Goal: Transaction & Acquisition: Purchase product/service

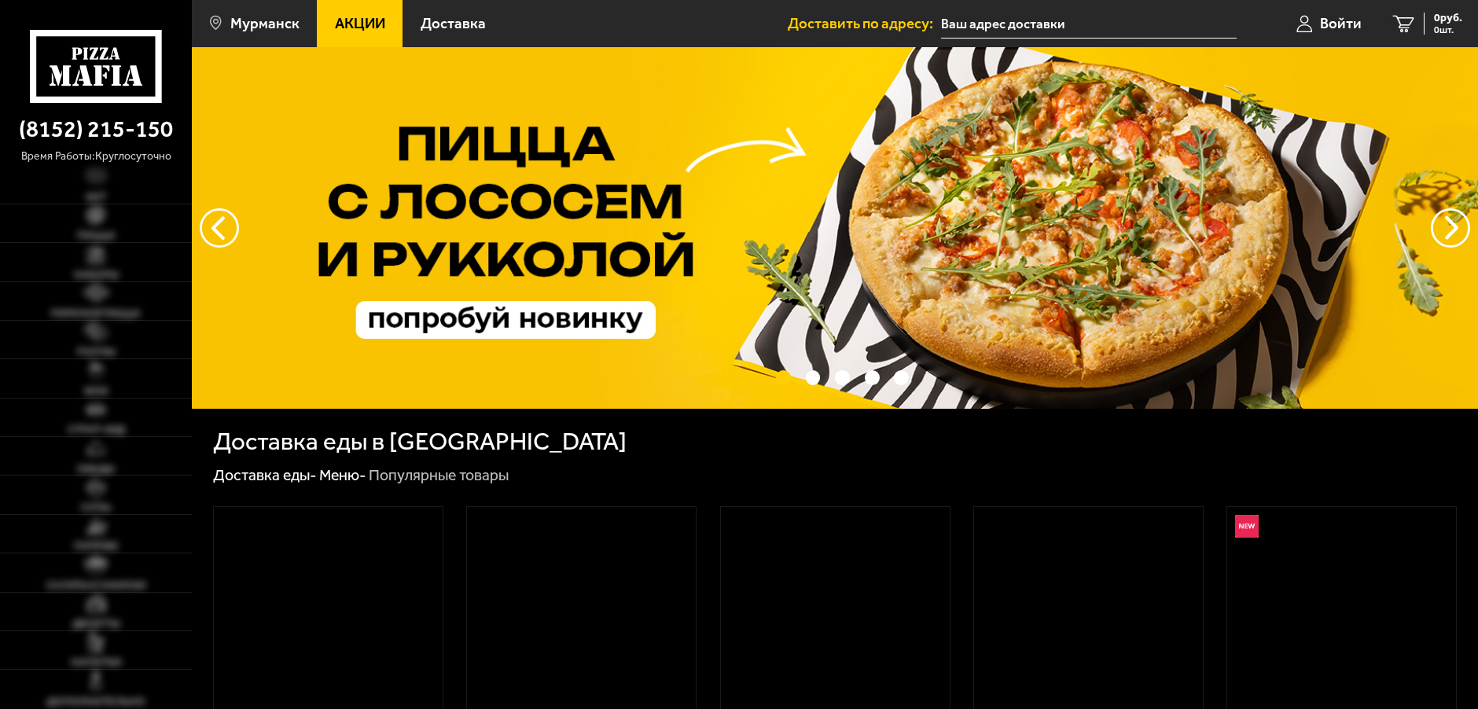
type input "[STREET_ADDRESS][PERSON_NAME]"
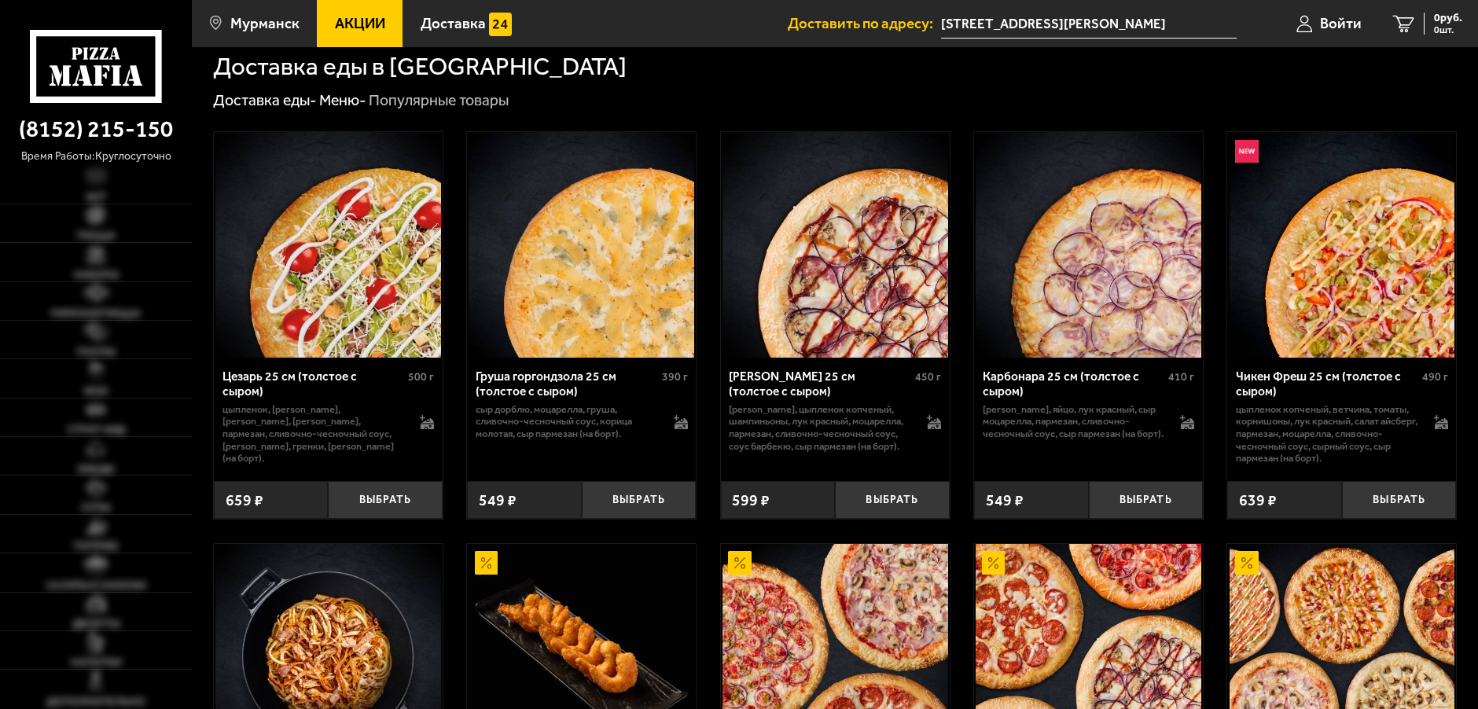
scroll to position [393, 0]
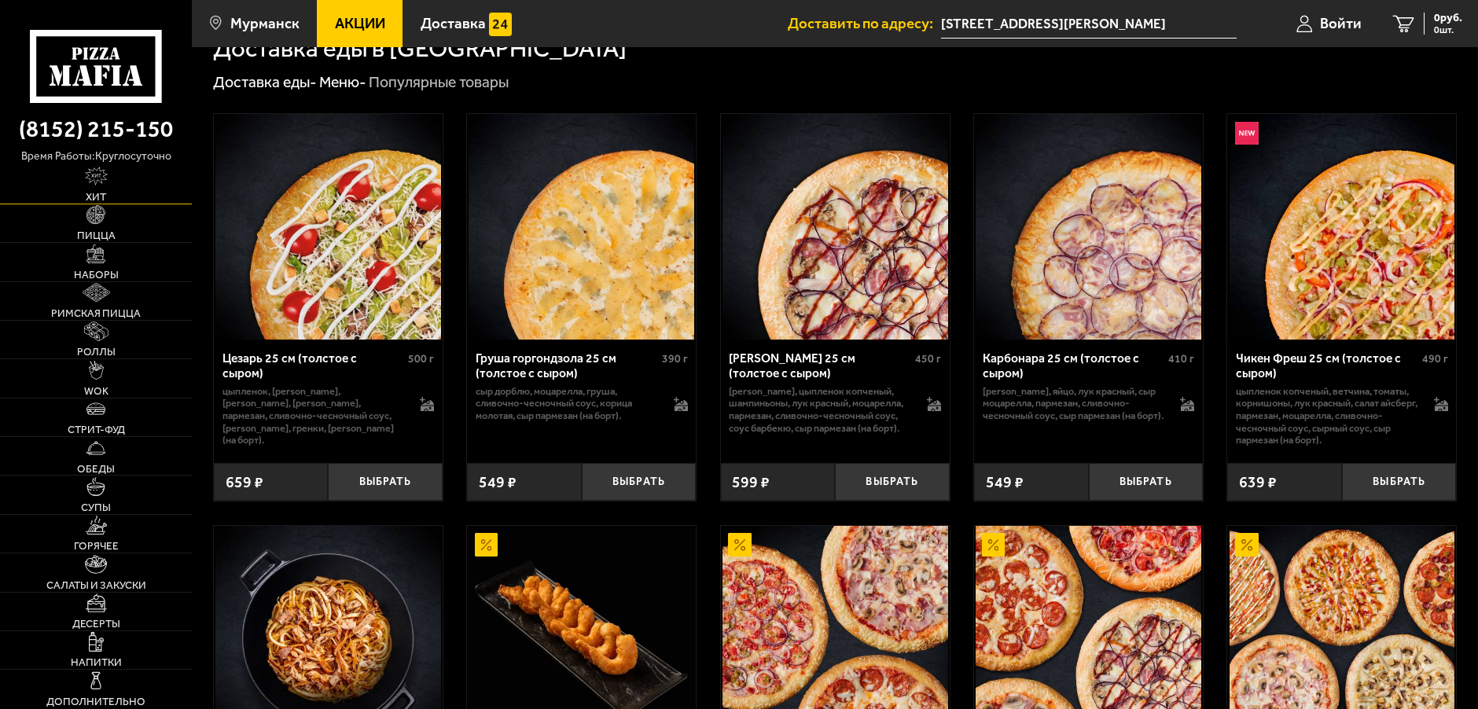
click at [117, 181] on link "Хит" at bounding box center [96, 184] width 192 height 38
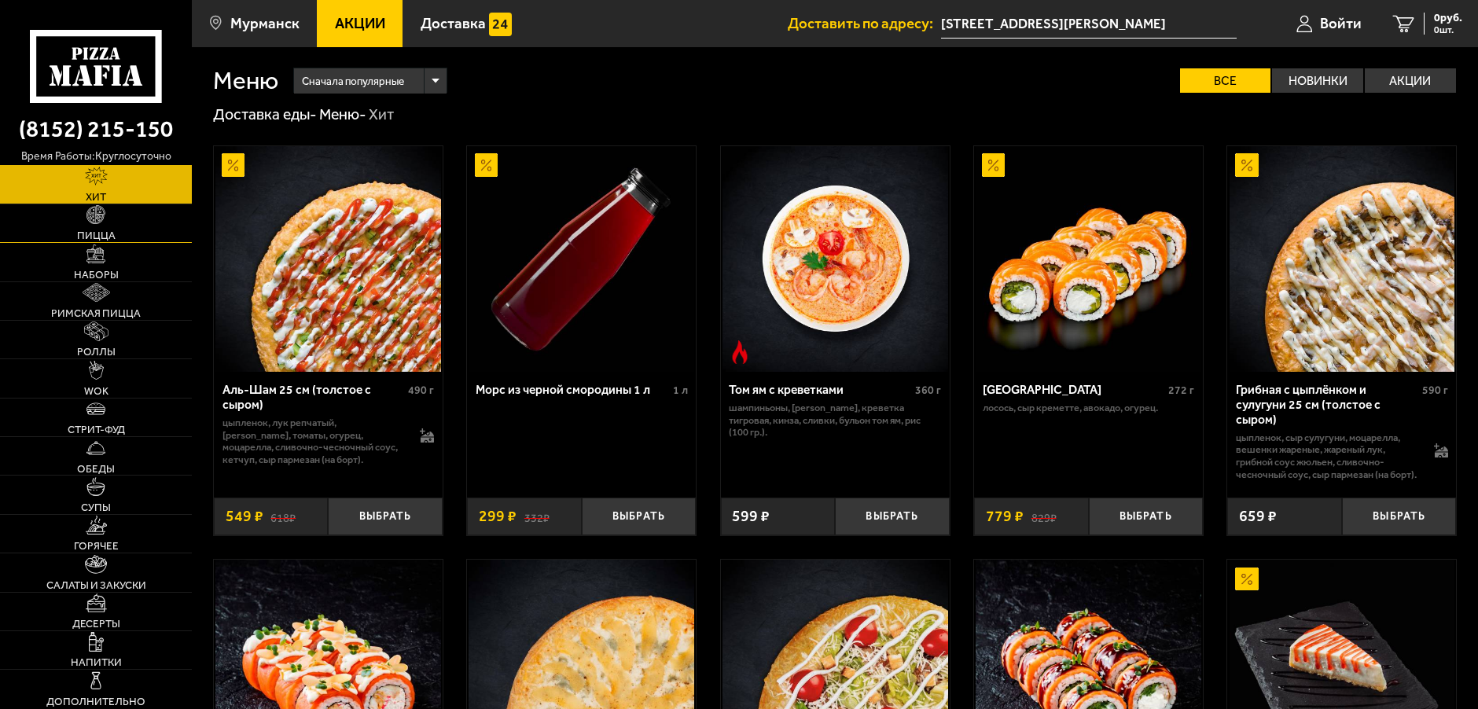
click at [129, 217] on link "Пицца" at bounding box center [96, 223] width 192 height 38
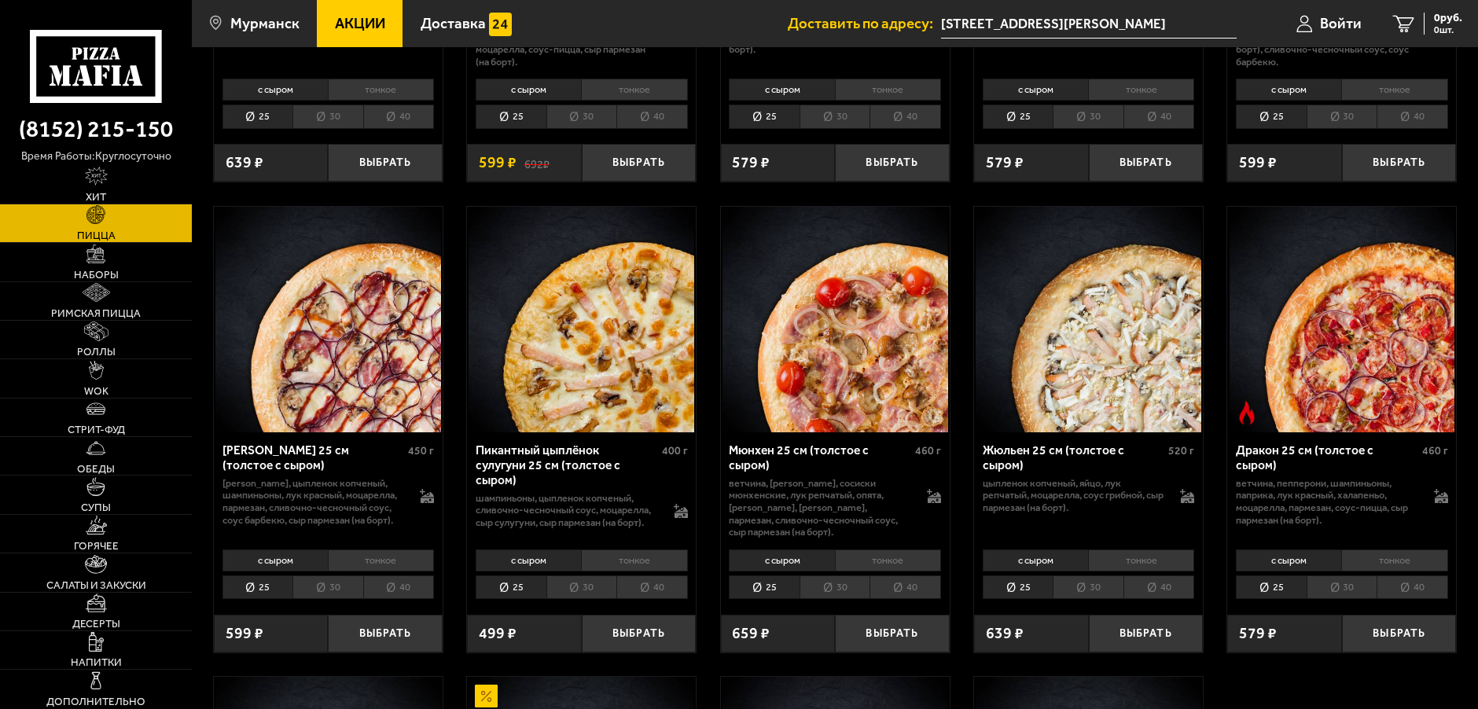
scroll to position [2307, 0]
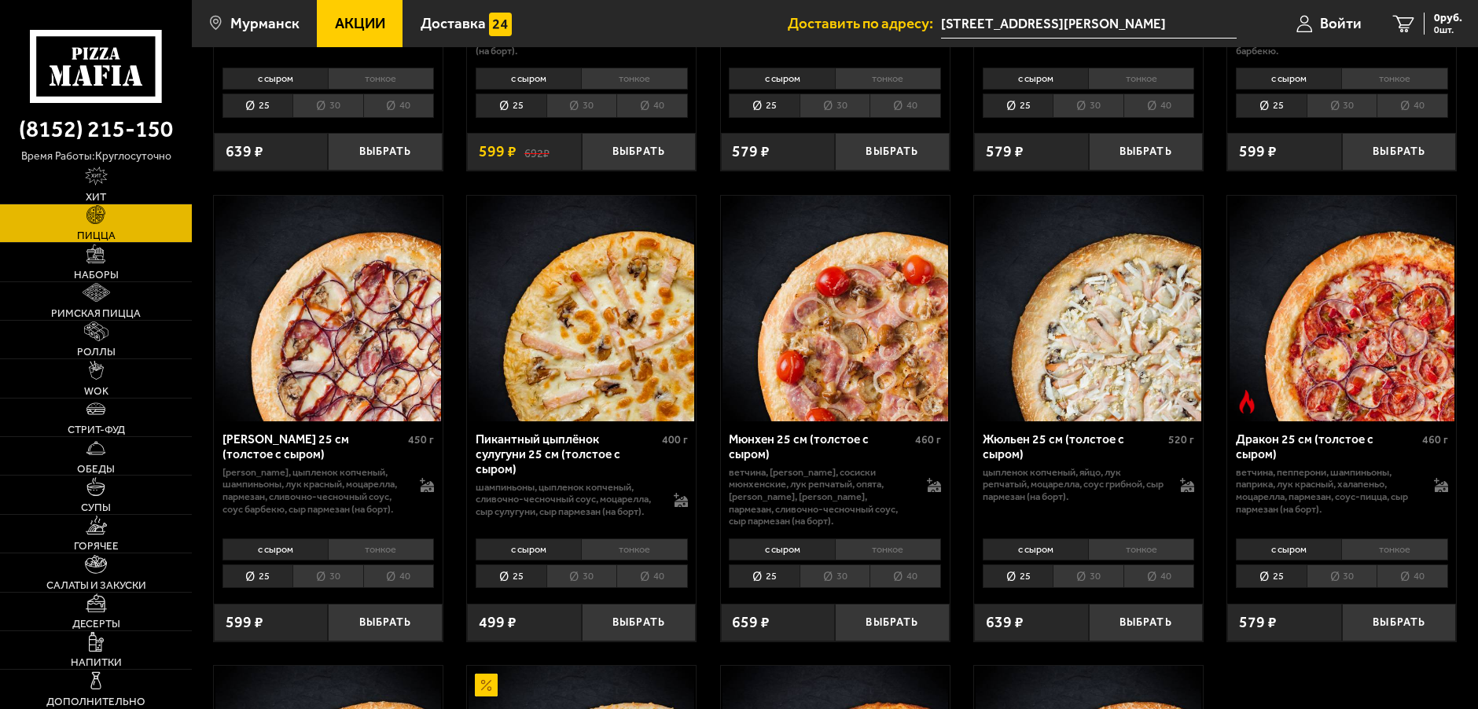
click at [669, 554] on li "тонкое" at bounding box center [634, 550] width 106 height 22
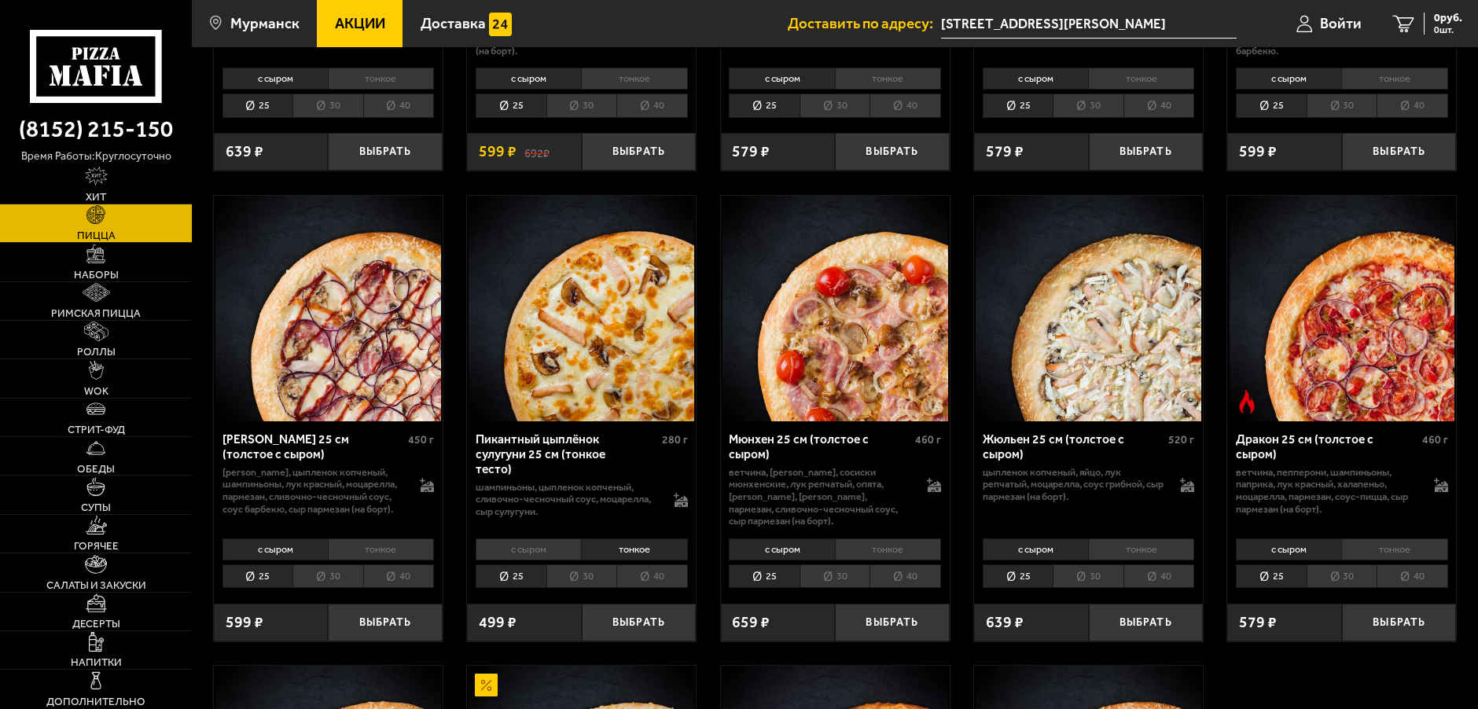
click at [573, 551] on li "с сыром" at bounding box center [528, 550] width 105 height 22
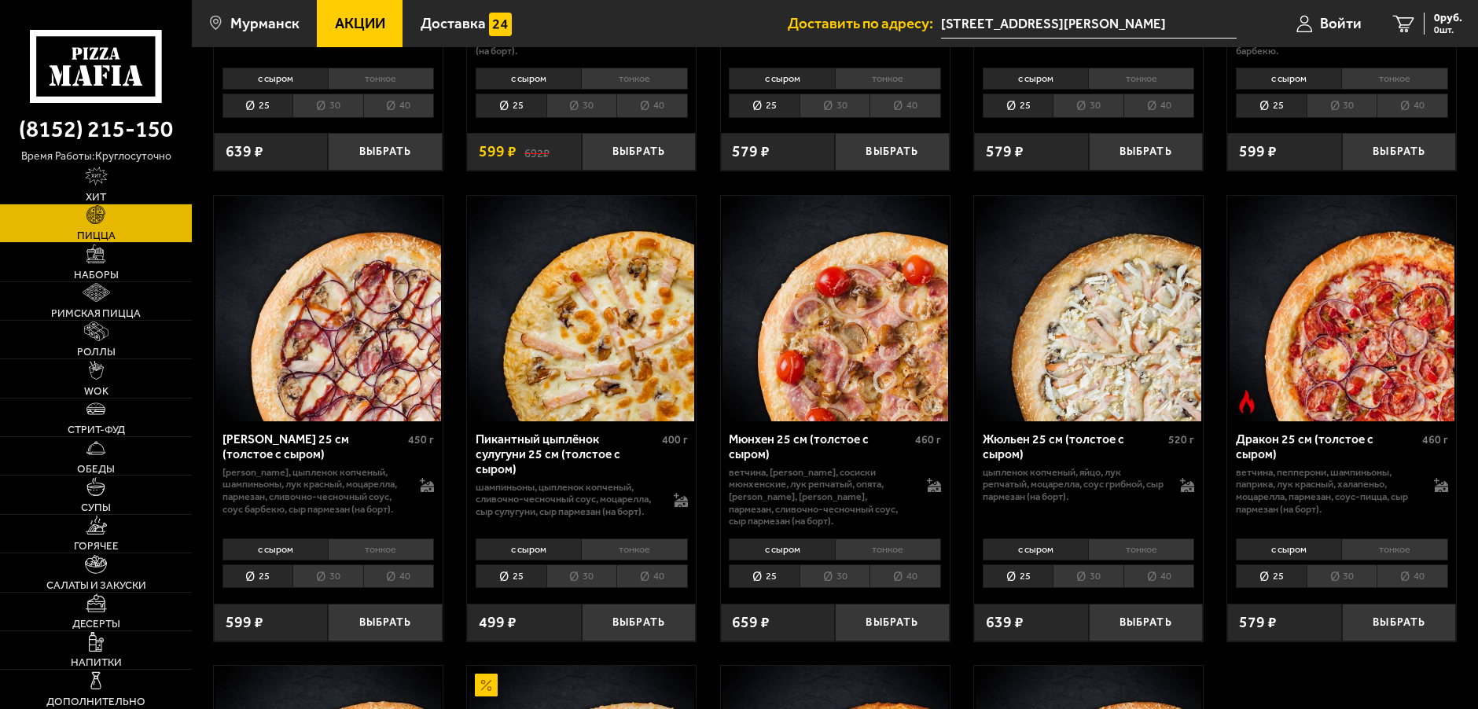
click at [641, 556] on li "тонкое" at bounding box center [634, 550] width 106 height 22
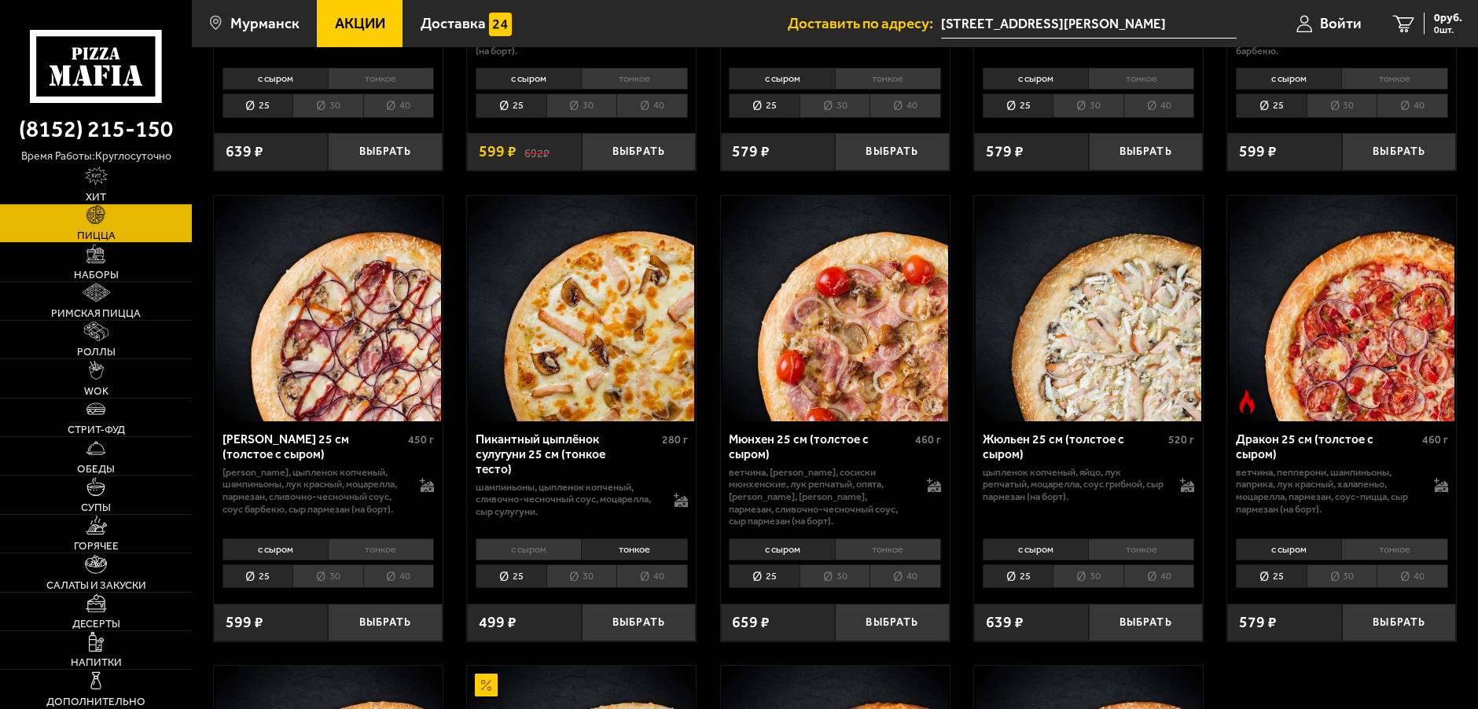
click at [555, 550] on li "с сыром" at bounding box center [528, 550] width 105 height 22
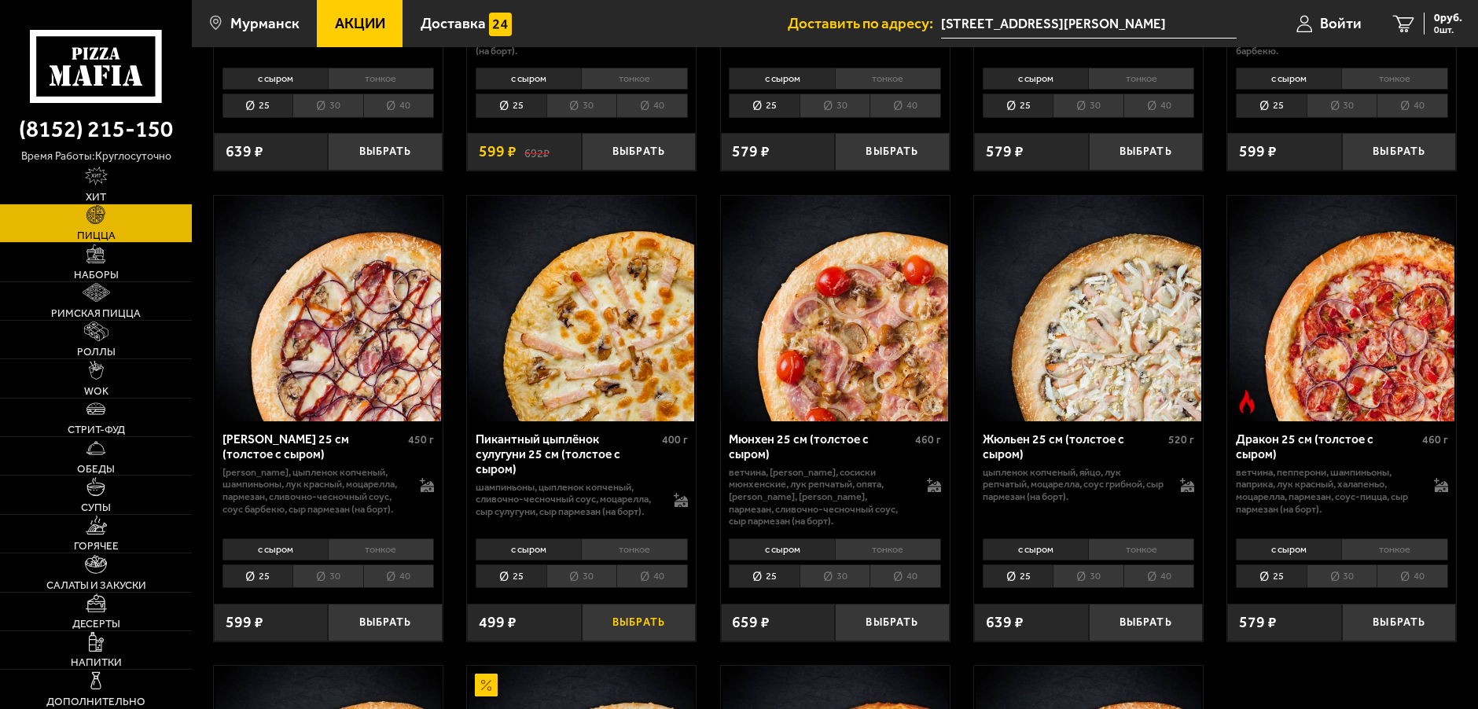
click at [662, 624] on button "Выбрать" at bounding box center [639, 623] width 115 height 38
click at [660, 583] on li "40" at bounding box center [653, 577] width 72 height 24
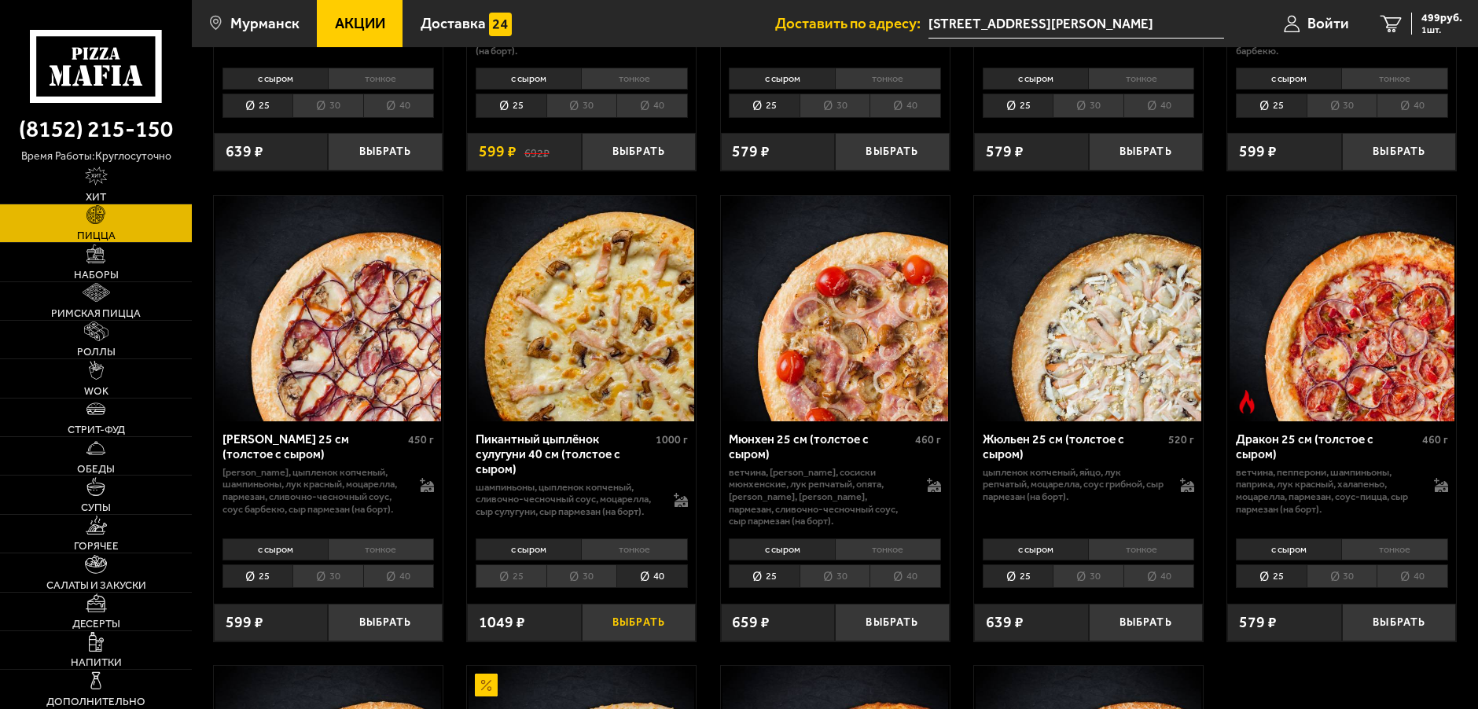
click at [675, 631] on button "Выбрать" at bounding box center [639, 623] width 115 height 38
click at [1440, 22] on span "1548 руб." at bounding box center [1438, 18] width 47 height 11
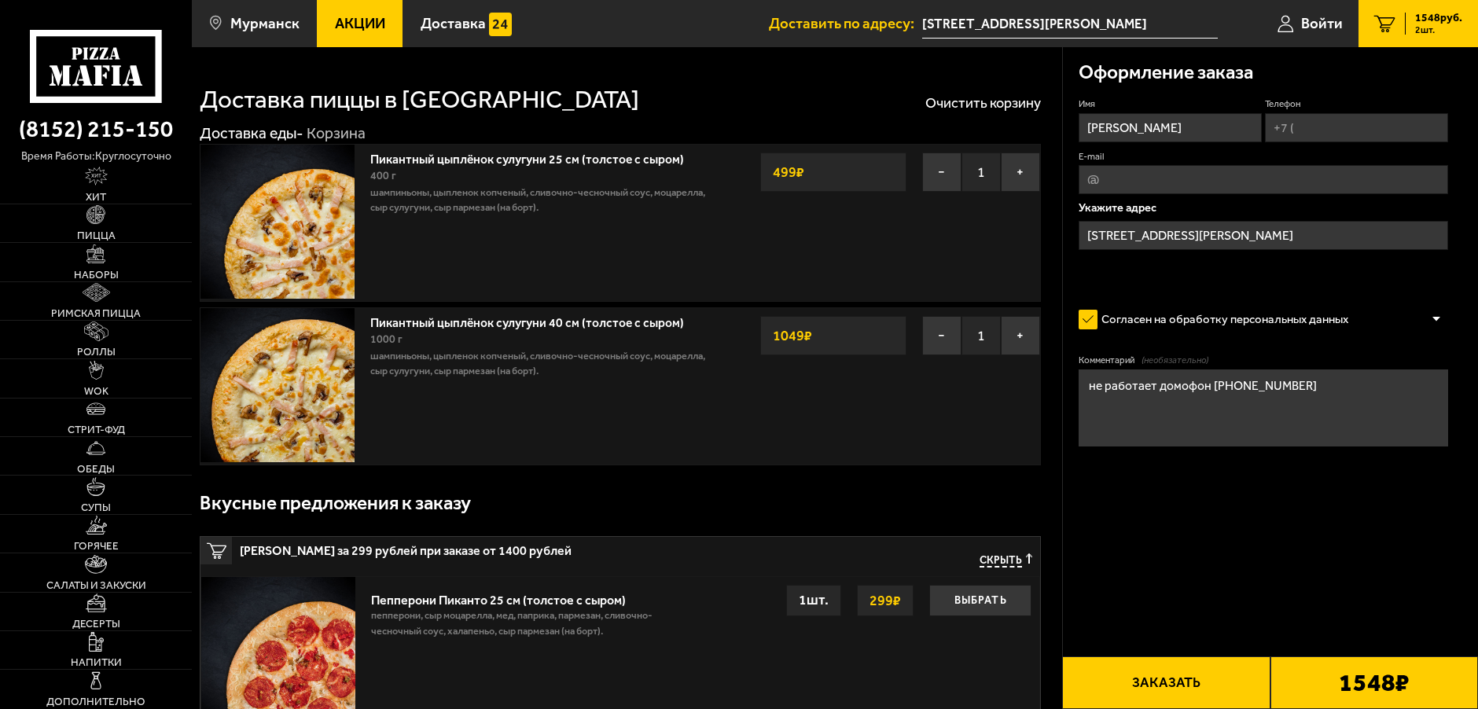
type input "[STREET_ADDRESS][PERSON_NAME]"
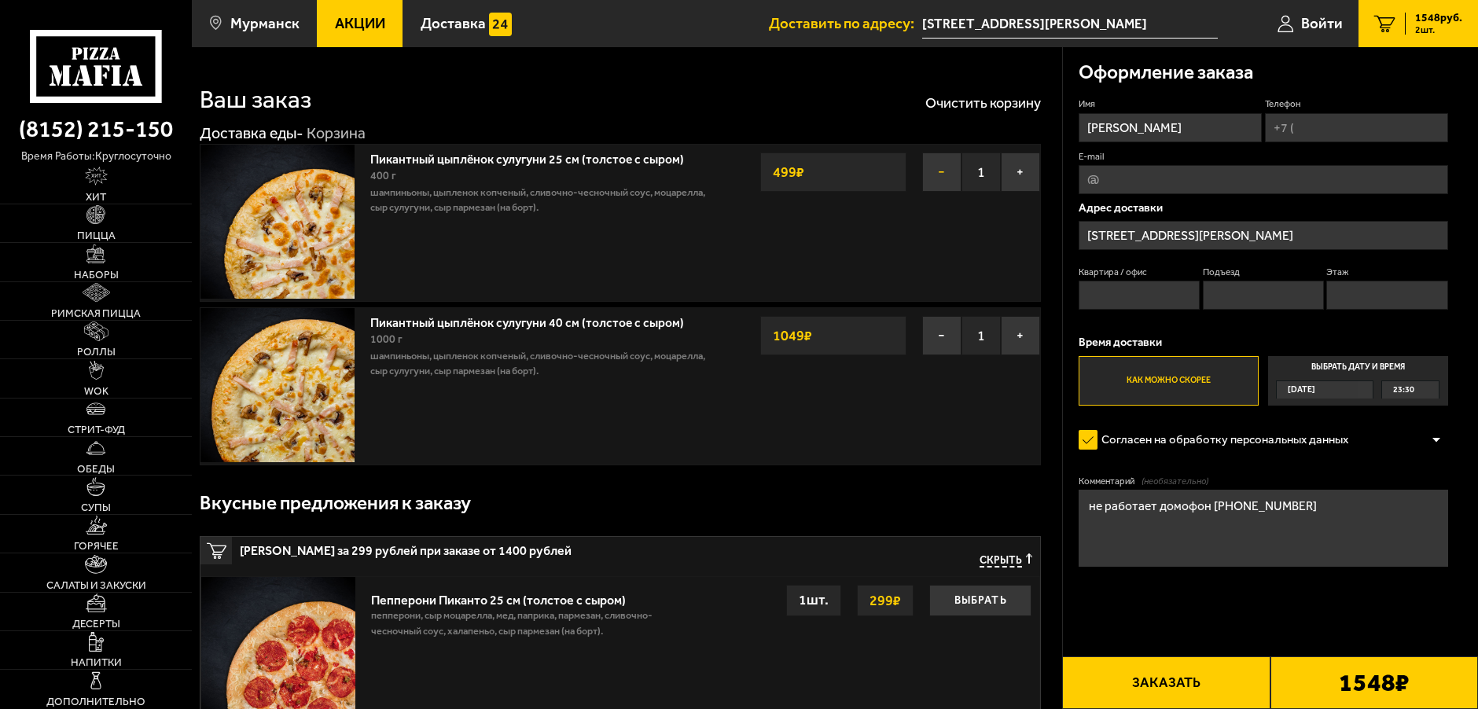
click at [944, 170] on button "−" at bounding box center [941, 172] width 39 height 39
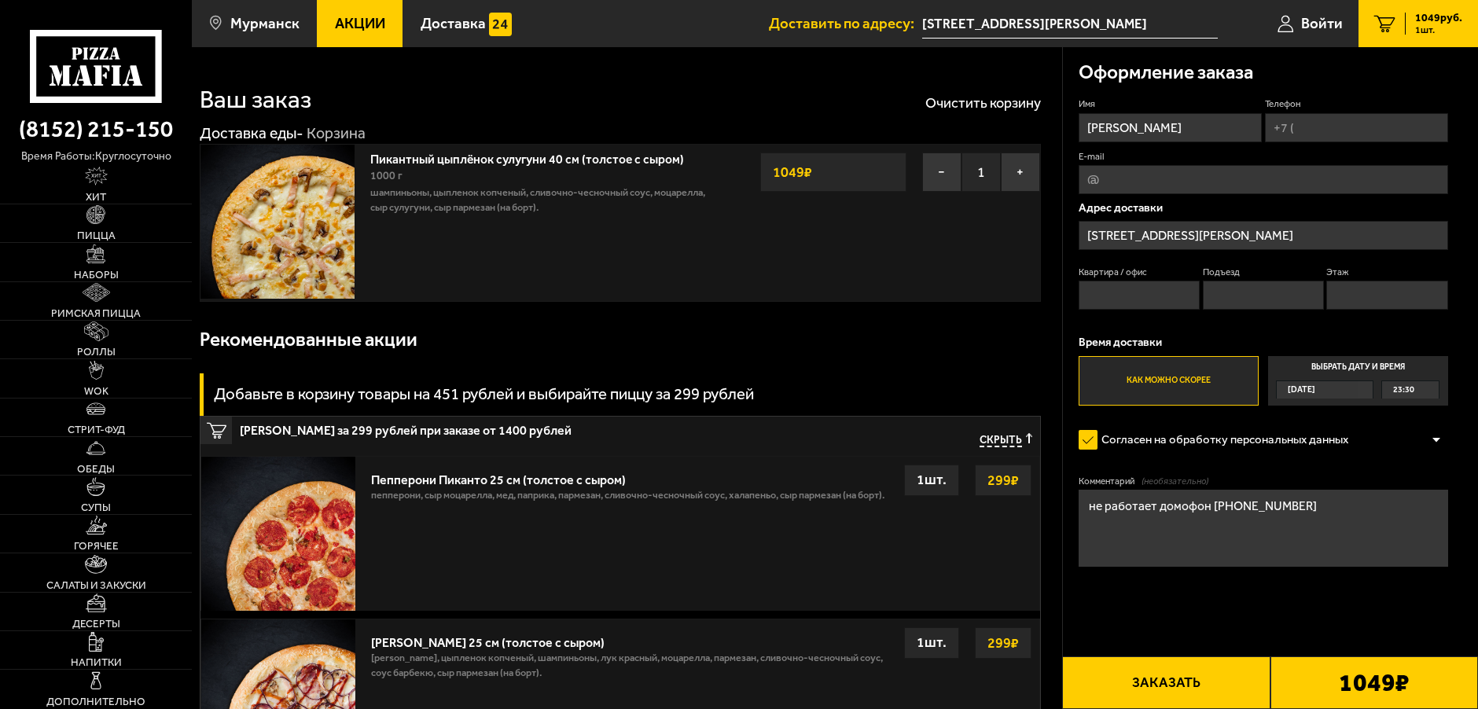
click at [1349, 124] on input "Телефон" at bounding box center [1356, 127] width 183 height 29
type input "+7 (991) 669-27-36"
click at [1233, 182] on input "E-mail" at bounding box center [1264, 179] width 370 height 29
click at [1400, 107] on span "Применить скидку" at bounding box center [1396, 104] width 76 height 13
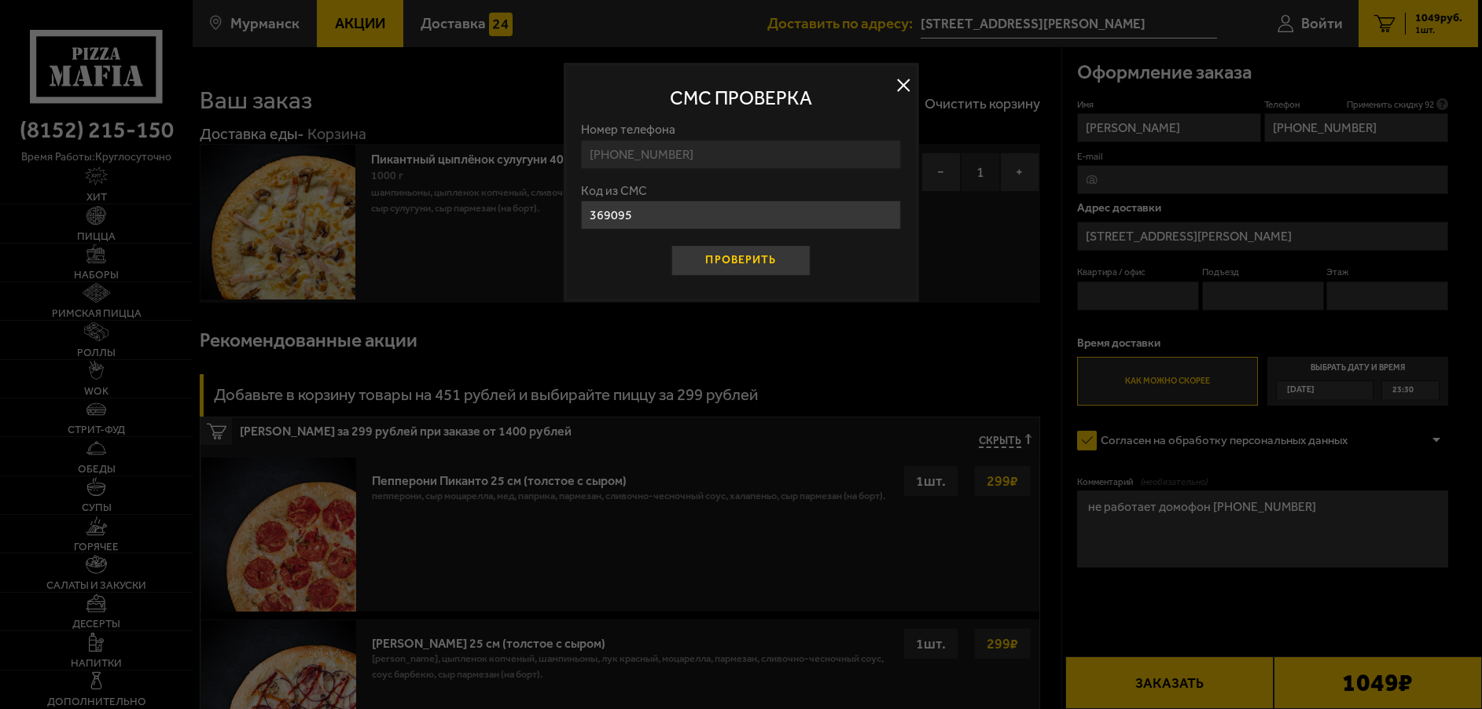
type input "369095"
click at [730, 261] on button "Проверить" at bounding box center [741, 260] width 139 height 31
type input "Мурманск, улица Свердлова, 8к5"
type input "56"
type input "3"
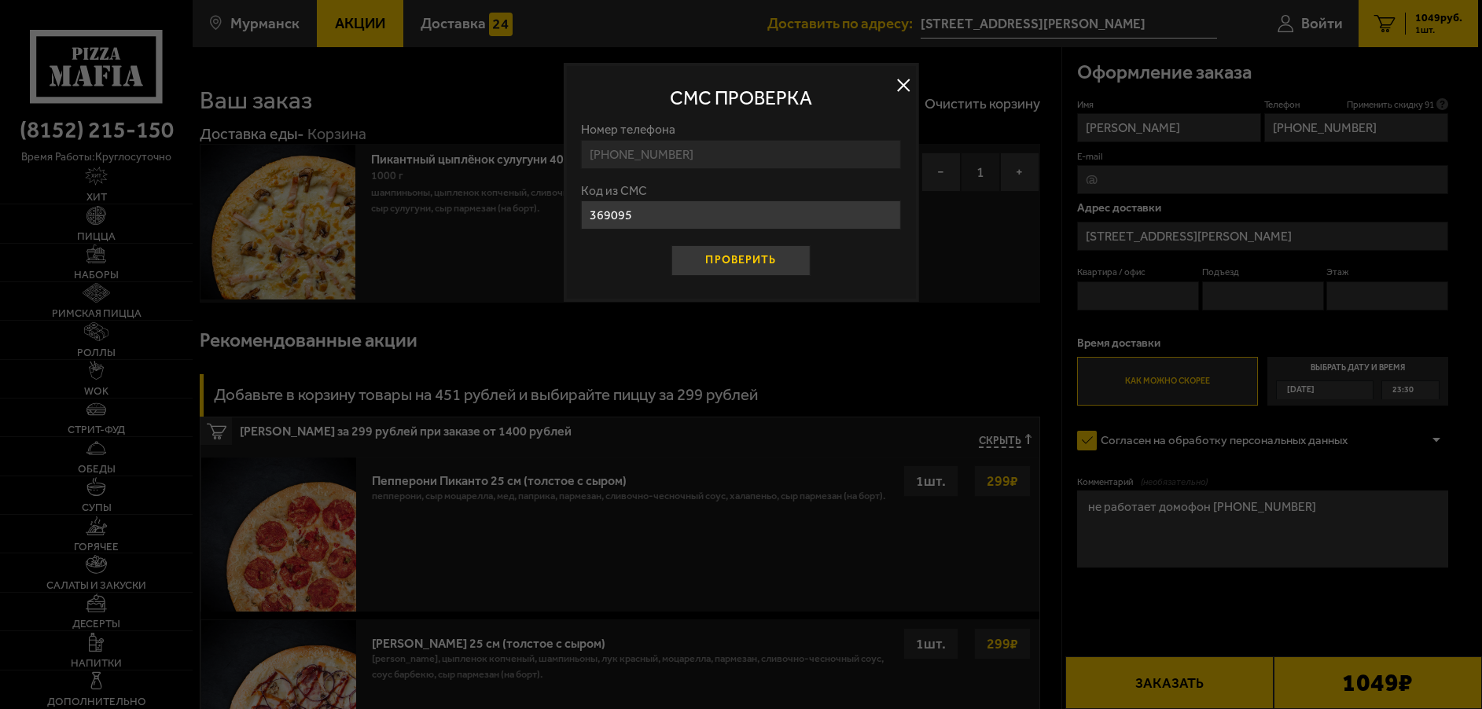
type input "4"
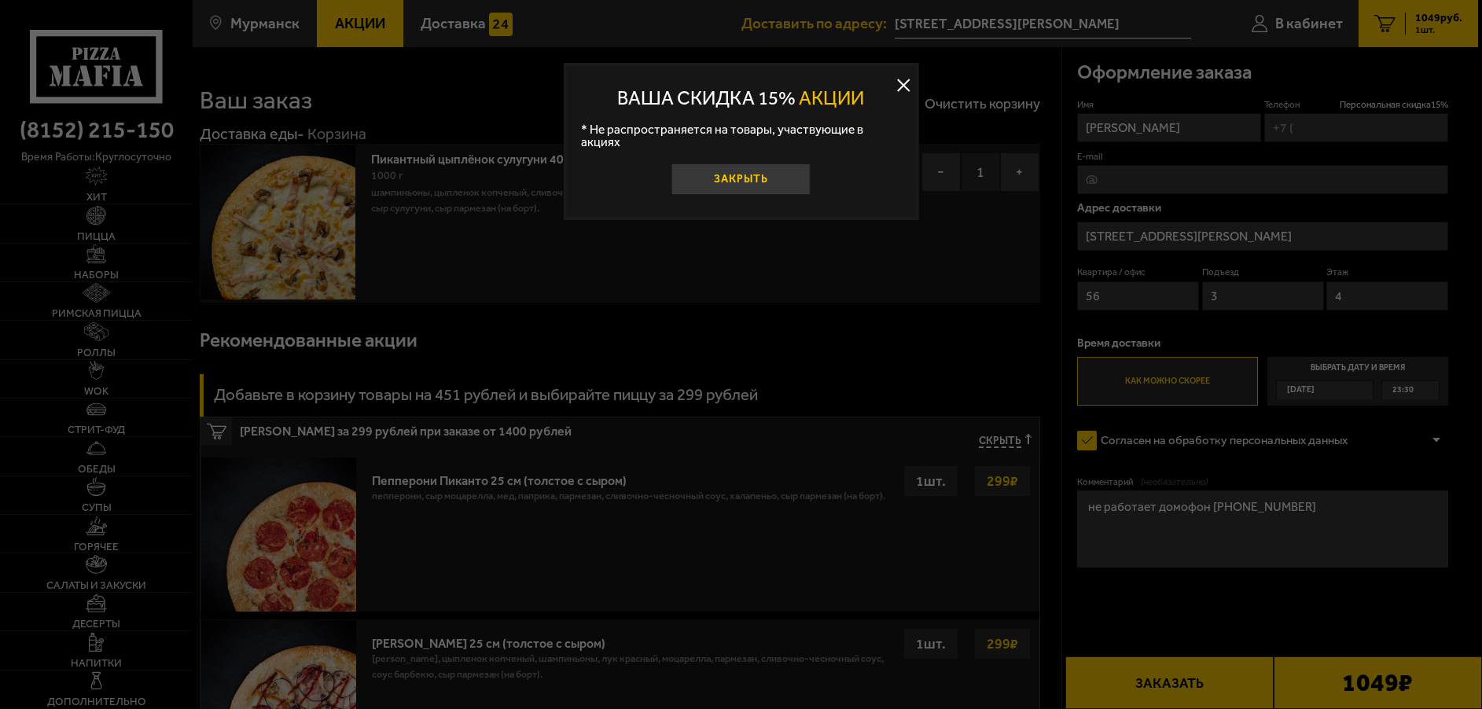
click at [784, 175] on button "Закрыть" at bounding box center [741, 179] width 139 height 31
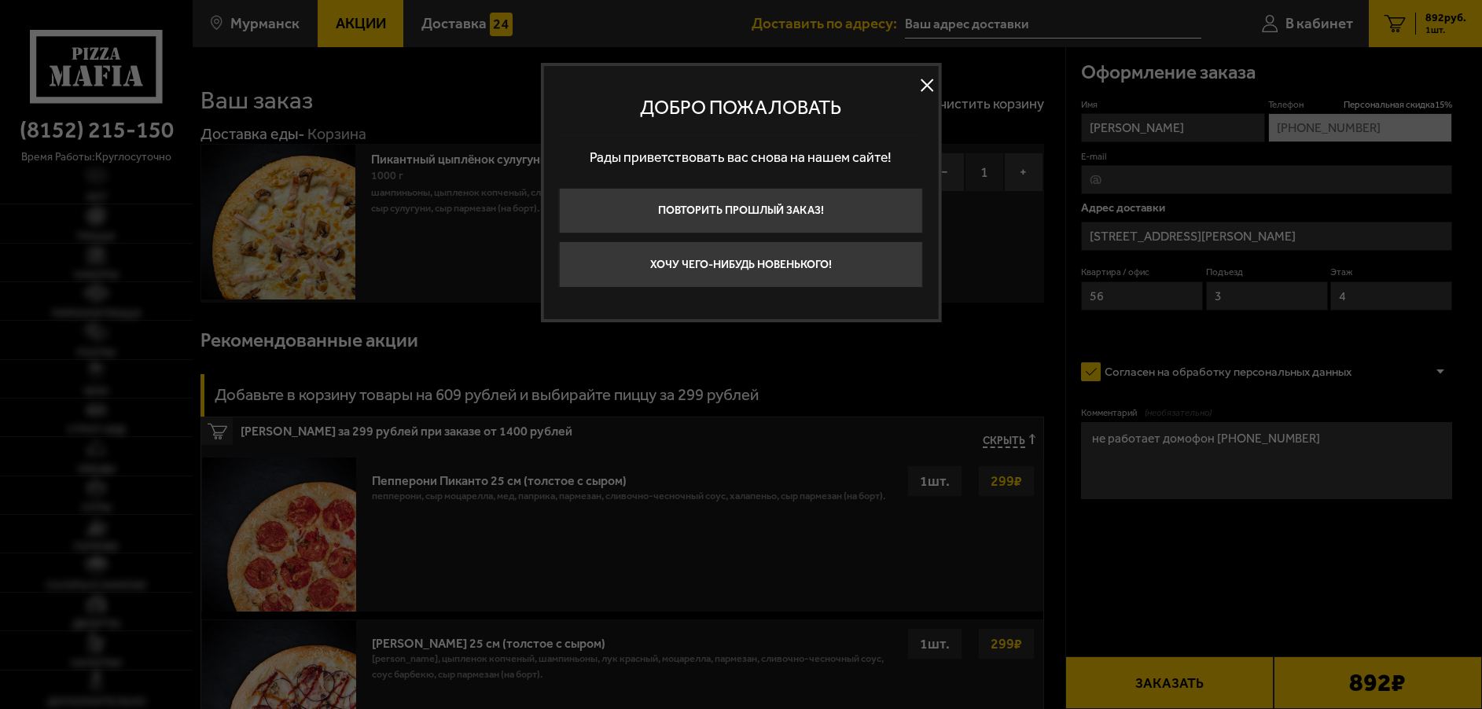
type input "[STREET_ADDRESS][PERSON_NAME]"
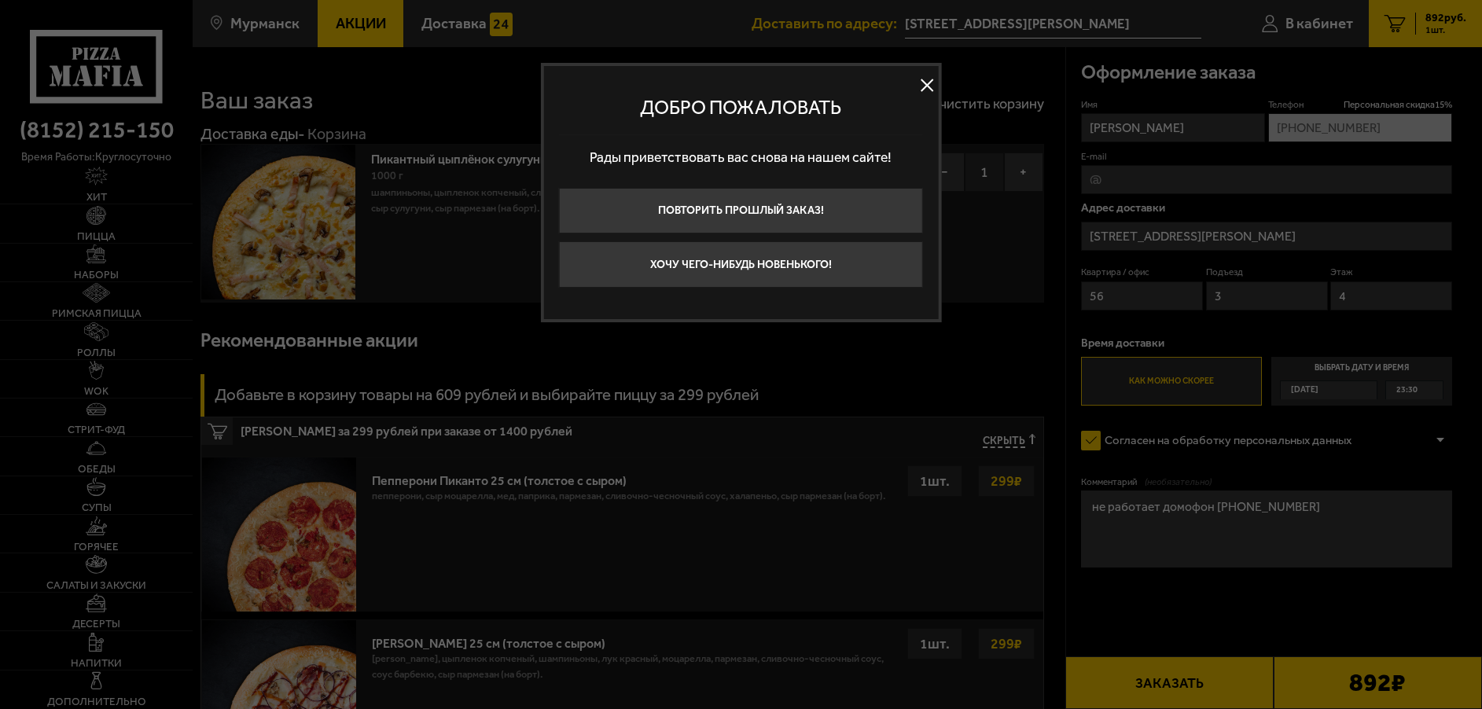
click at [924, 86] on button at bounding box center [927, 85] width 24 height 24
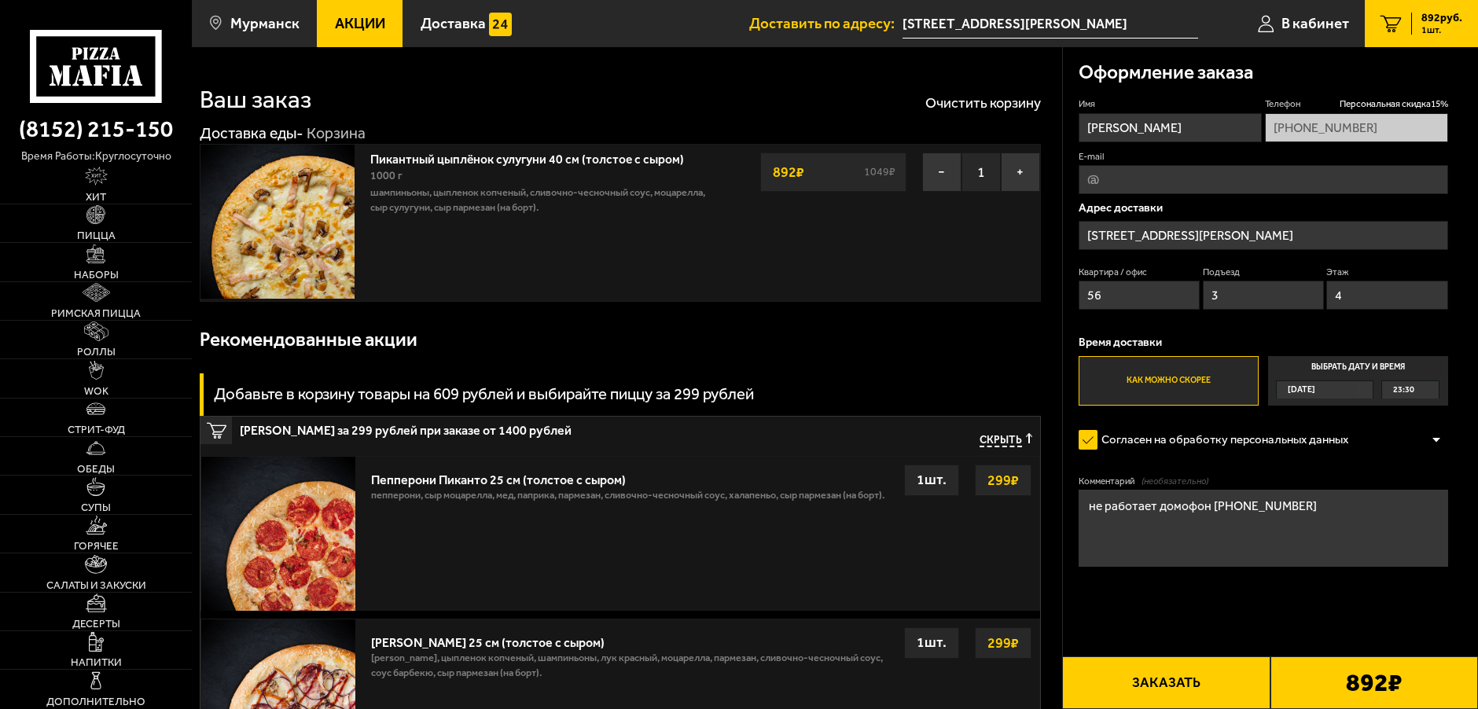
click at [900, 324] on div "Рекомендованные акции" at bounding box center [620, 340] width 841 height 50
click at [1197, 683] on button "Заказать" at bounding box center [1166, 683] width 208 height 53
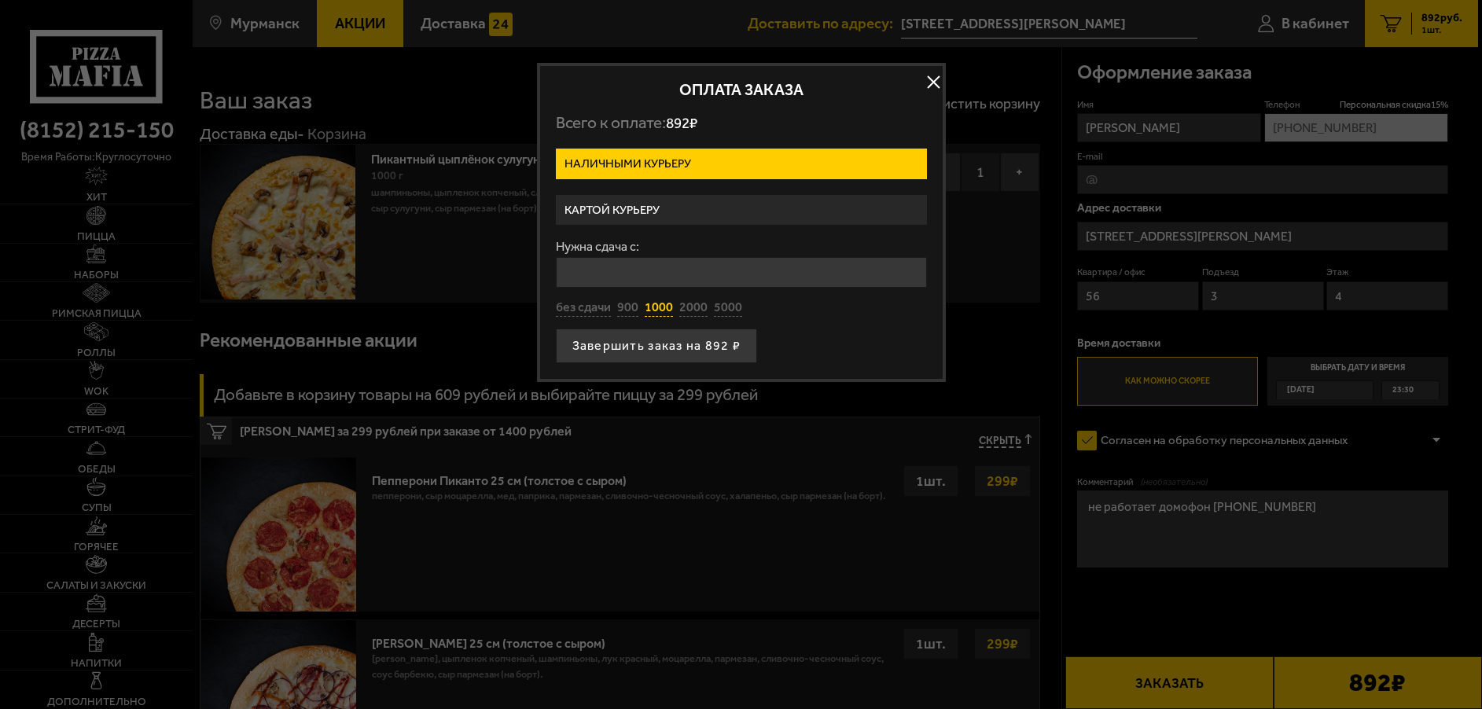
click at [653, 308] on button "1000" at bounding box center [659, 308] width 28 height 17
type input "1000"
click at [683, 345] on button "Завершить заказ на 892 ₽" at bounding box center [657, 346] width 202 height 35
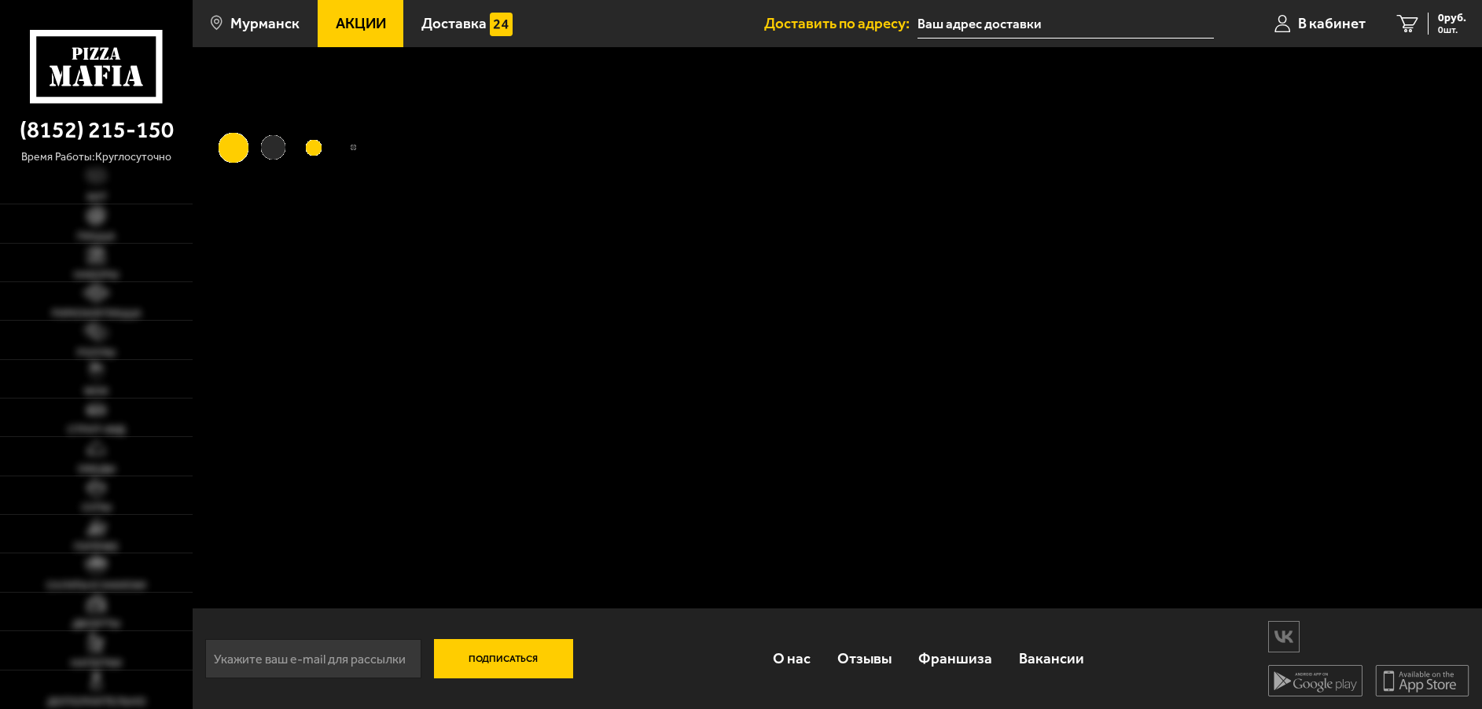
type input "[STREET_ADDRESS][PERSON_NAME]"
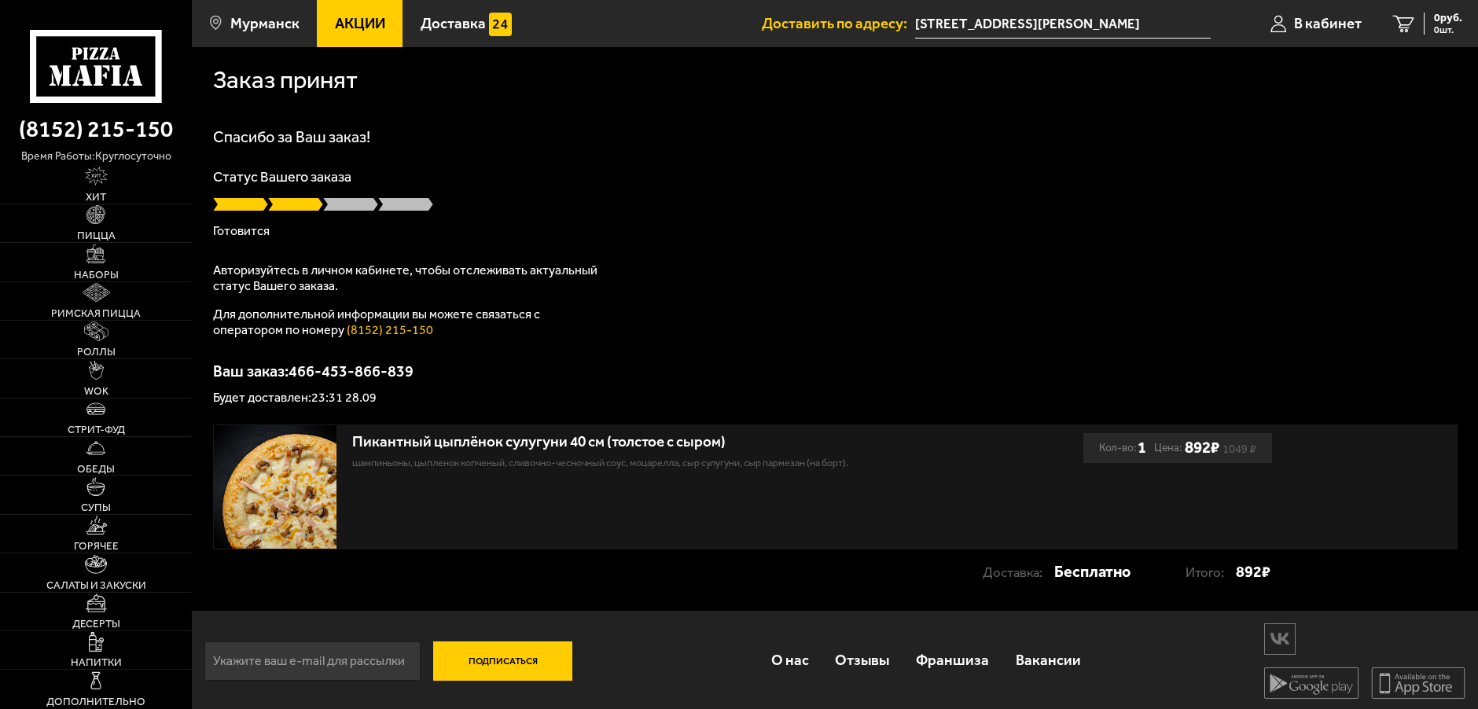
click at [814, 275] on div "Спасибо за Ваш заказ! Статус Вашего заказа [PERSON_NAME] Авторизуйтесь в личном…" at bounding box center [835, 266] width 1245 height 275
drag, startPoint x: 287, startPoint y: 270, endPoint x: 801, endPoint y: 208, distance: 517.9
click at [801, 208] on div at bounding box center [835, 205] width 1245 height 16
